Goal: Find specific page/section

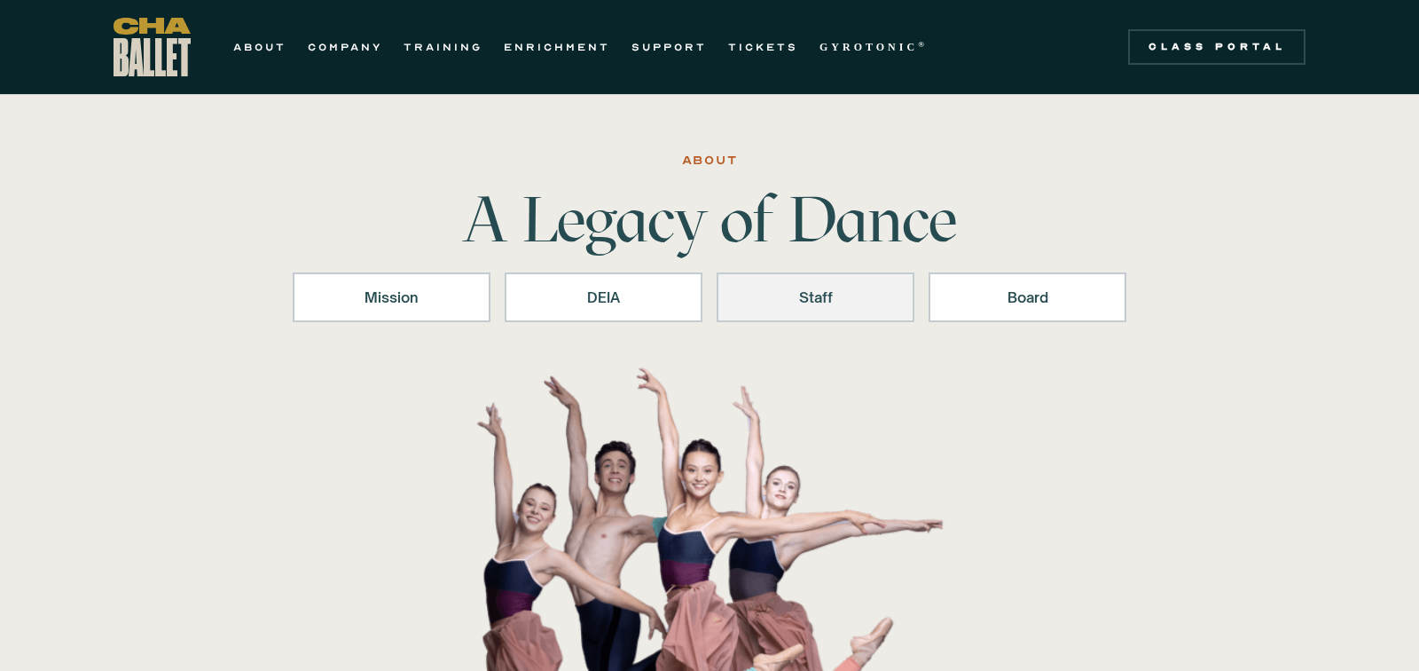
click at [839, 278] on link "Staff" at bounding box center [816, 297] width 198 height 50
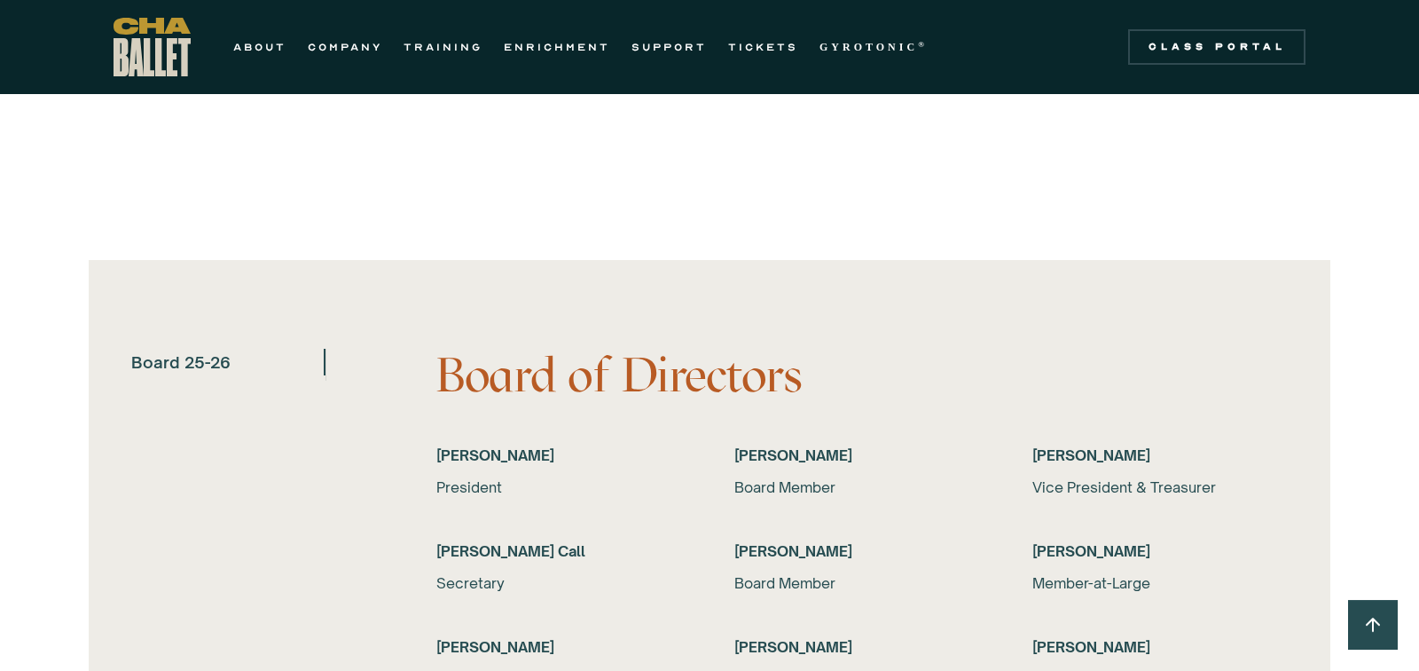
scroll to position [3270, 0]
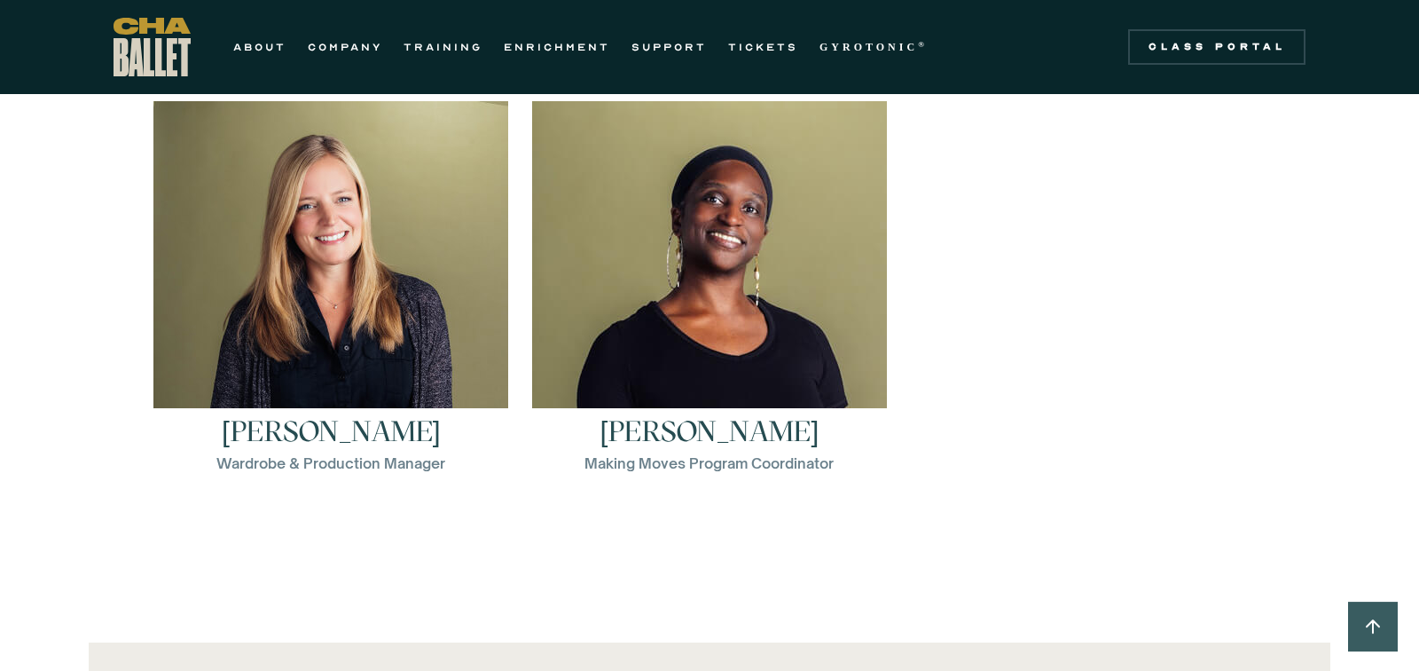
scroll to position [2892, 0]
